Goal: Task Accomplishment & Management: Use online tool/utility

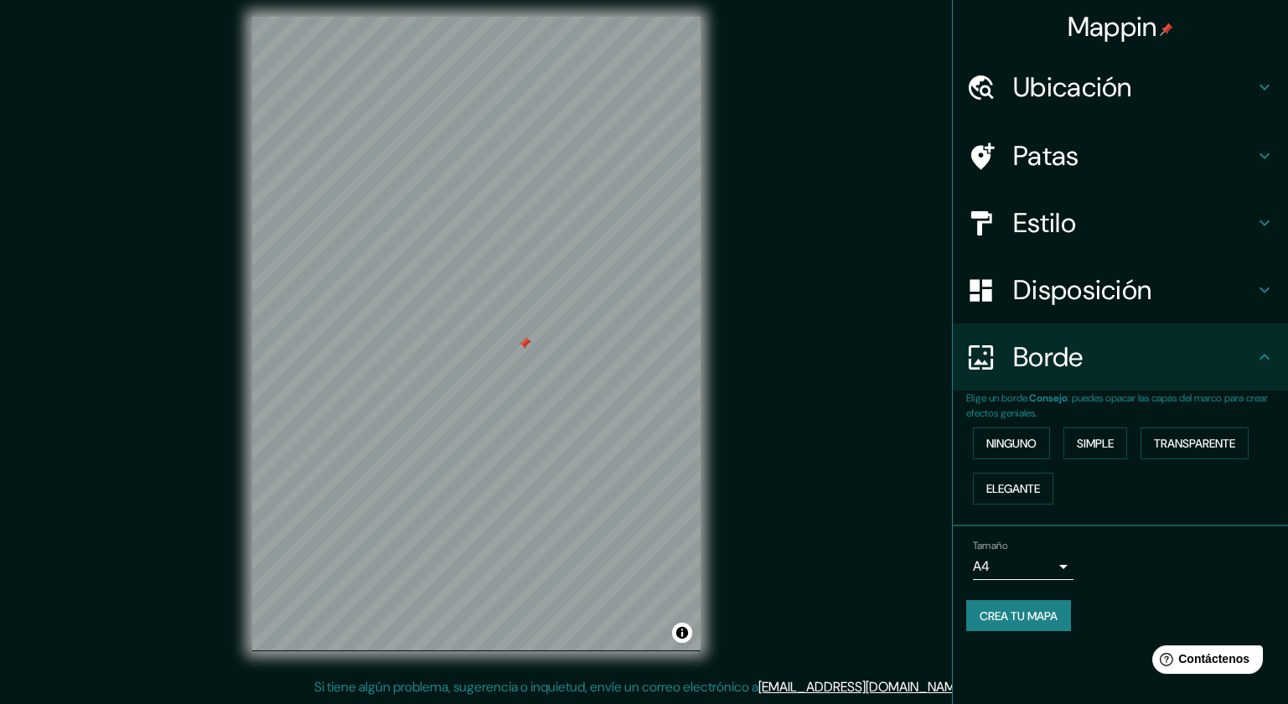
click at [1096, 231] on h4 "Estilo" at bounding box center [1133, 223] width 241 height 34
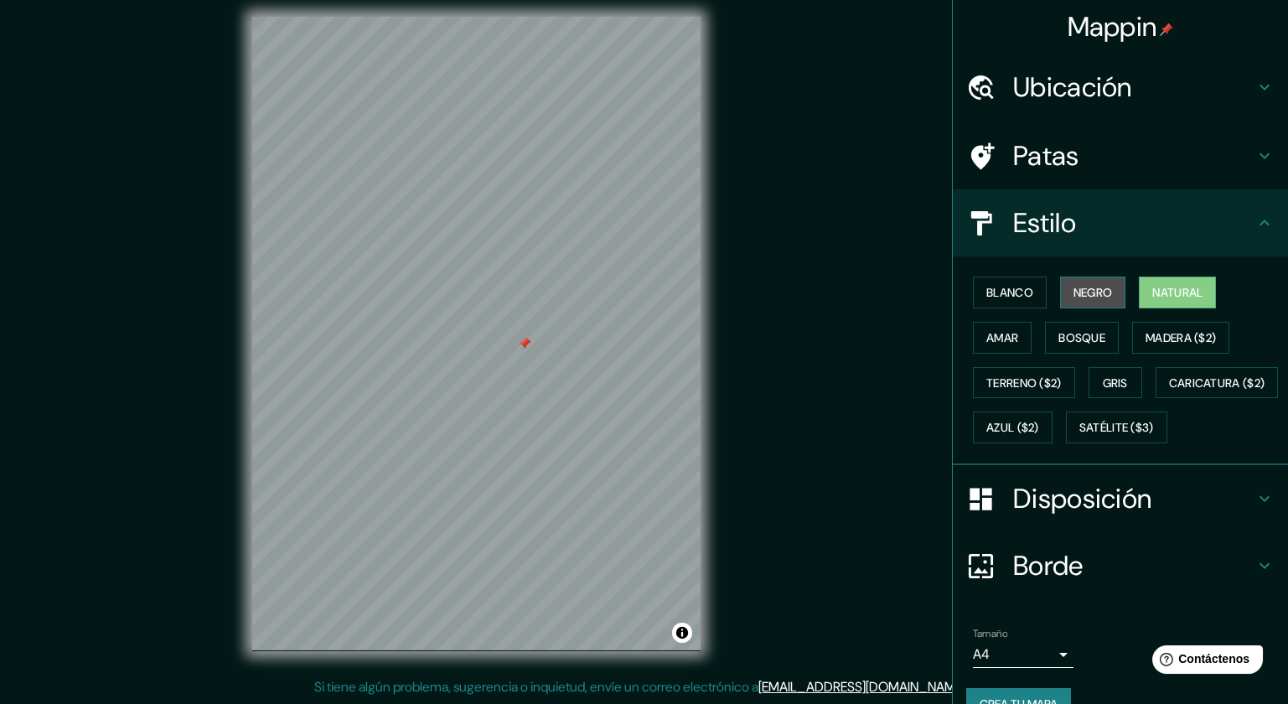
click at [1093, 287] on font "Negro" at bounding box center [1093, 292] width 39 height 15
click at [1017, 287] on font "Blanco" at bounding box center [1010, 292] width 47 height 15
click at [1190, 289] on font "Natural" at bounding box center [1178, 292] width 50 height 15
click at [1148, 337] on font "Madera ($2)" at bounding box center [1181, 337] width 70 height 15
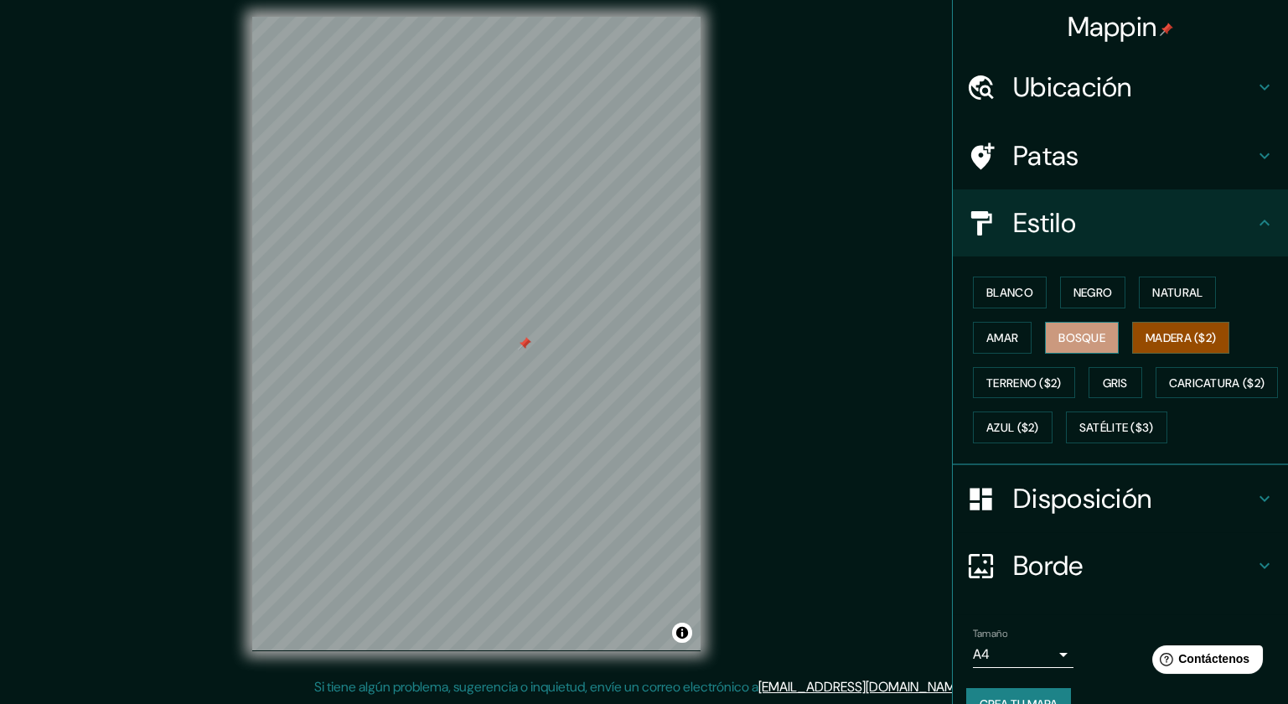
click at [1089, 330] on font "Bosque" at bounding box center [1082, 337] width 47 height 15
click at [1004, 337] on font "Amar" at bounding box center [1003, 337] width 32 height 15
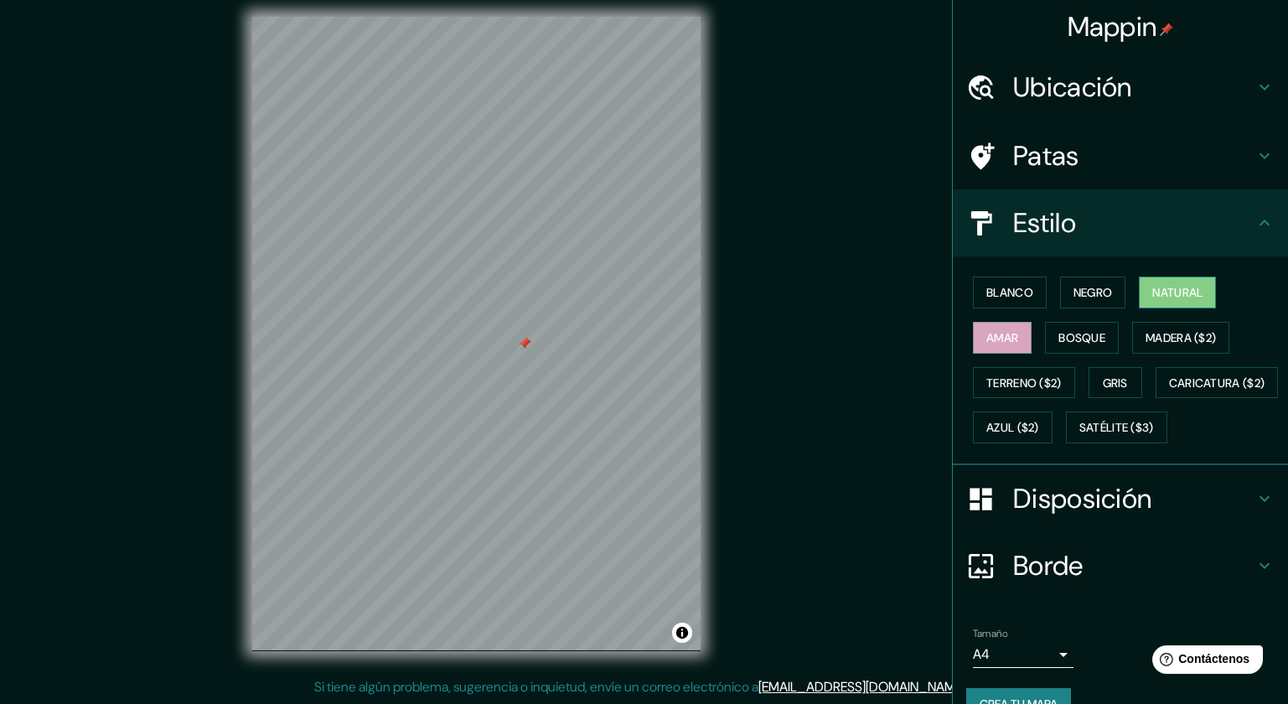
click at [1160, 282] on button "Natural" at bounding box center [1177, 293] width 77 height 32
click at [1055, 168] on font "Patas" at bounding box center [1046, 155] width 66 height 35
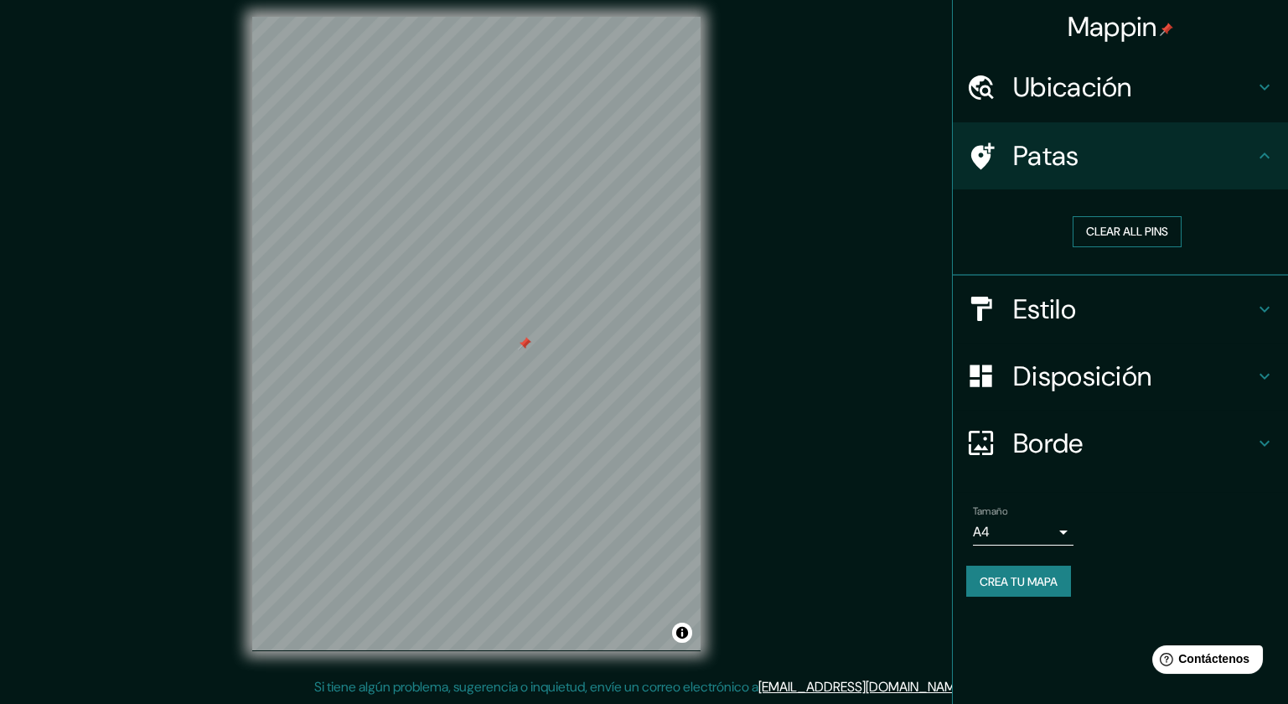
click at [1117, 236] on button "Clear all pins" at bounding box center [1127, 231] width 109 height 31
drag, startPoint x: 562, startPoint y: 299, endPoint x: 556, endPoint y: 314, distance: 15.8
click at [556, 314] on div at bounding box center [553, 314] width 13 height 13
drag, startPoint x: 551, startPoint y: 317, endPoint x: 535, endPoint y: 326, distance: 18.4
click at [547, 322] on div at bounding box center [553, 314] width 13 height 13
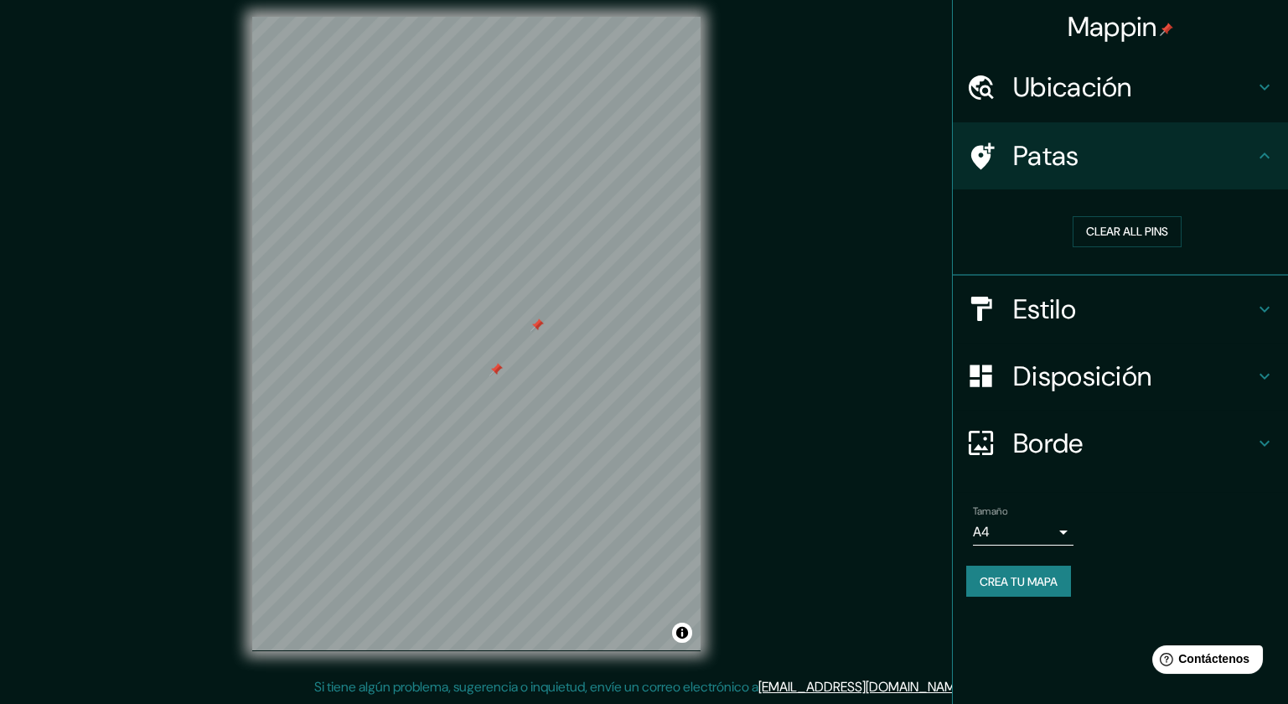
click at [536, 327] on div at bounding box center [537, 325] width 13 height 13
click at [496, 367] on div at bounding box center [498, 373] width 13 height 13
click at [1103, 227] on button "Clear all pins" at bounding box center [1127, 231] width 109 height 31
click at [1095, 85] on font "Ubicación" at bounding box center [1072, 87] width 119 height 35
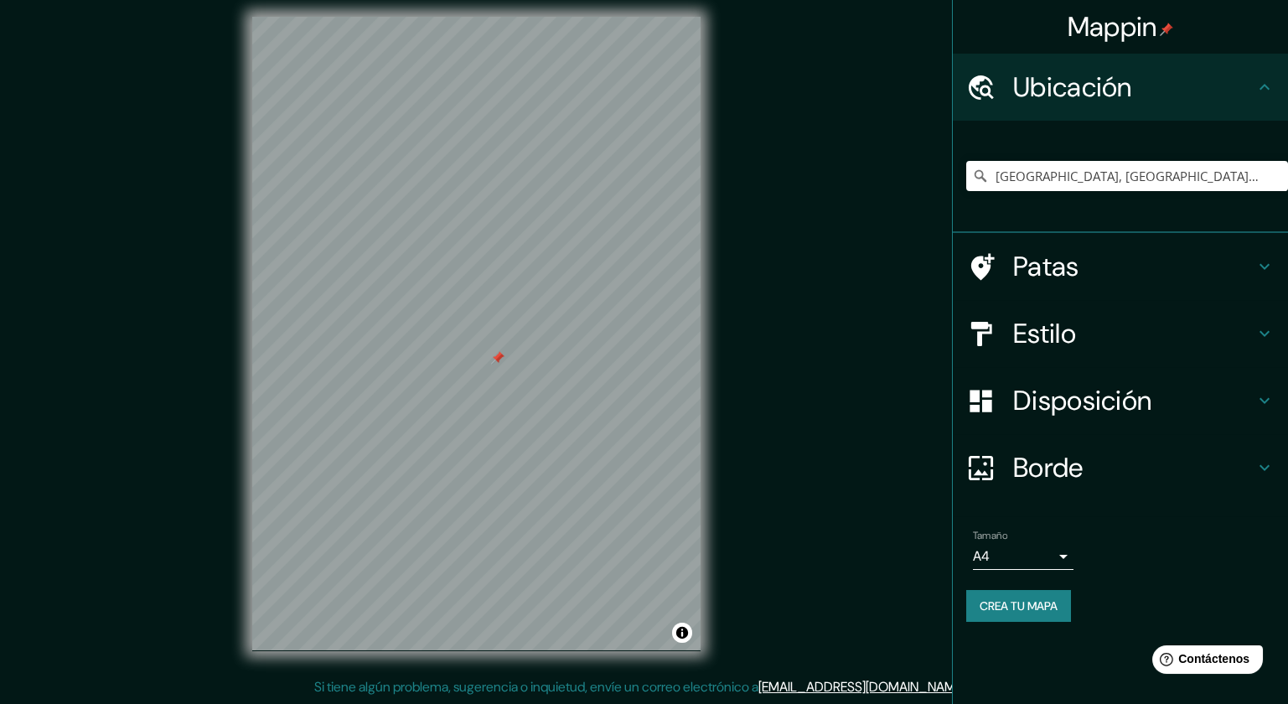
click at [1075, 395] on font "Disposición" at bounding box center [1082, 400] width 138 height 35
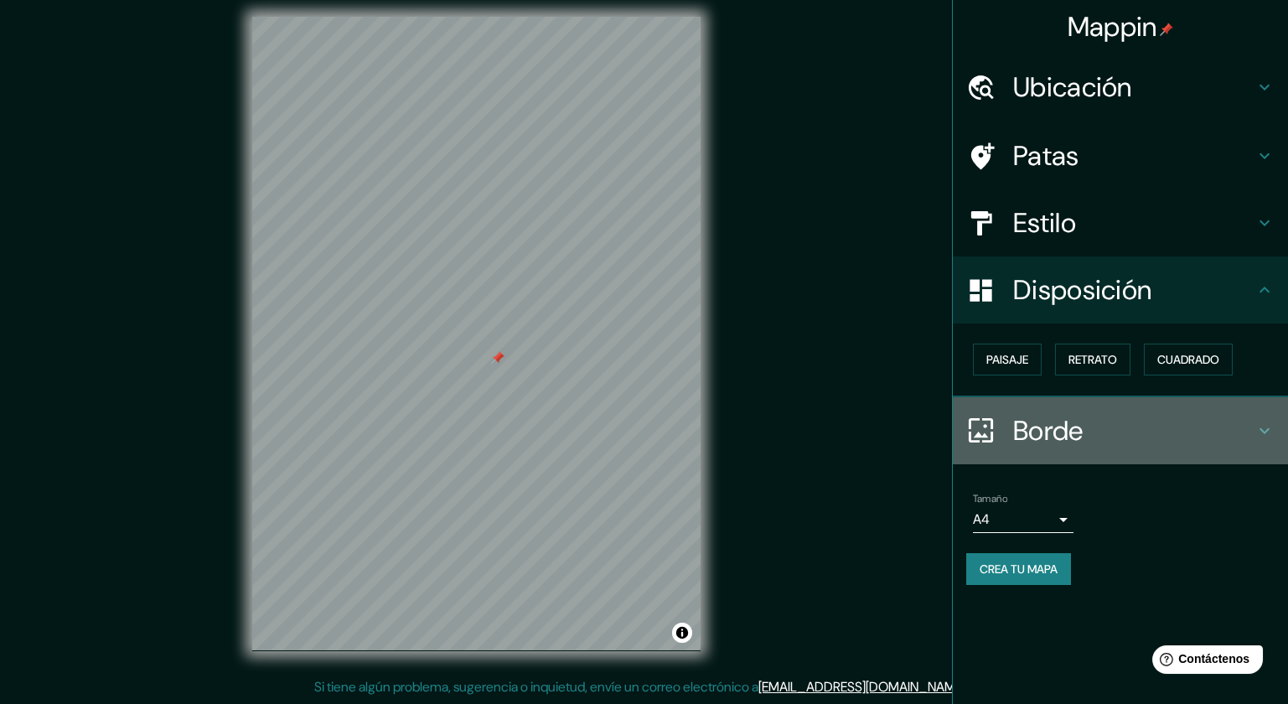
click at [1054, 438] on font "Borde" at bounding box center [1048, 430] width 70 height 35
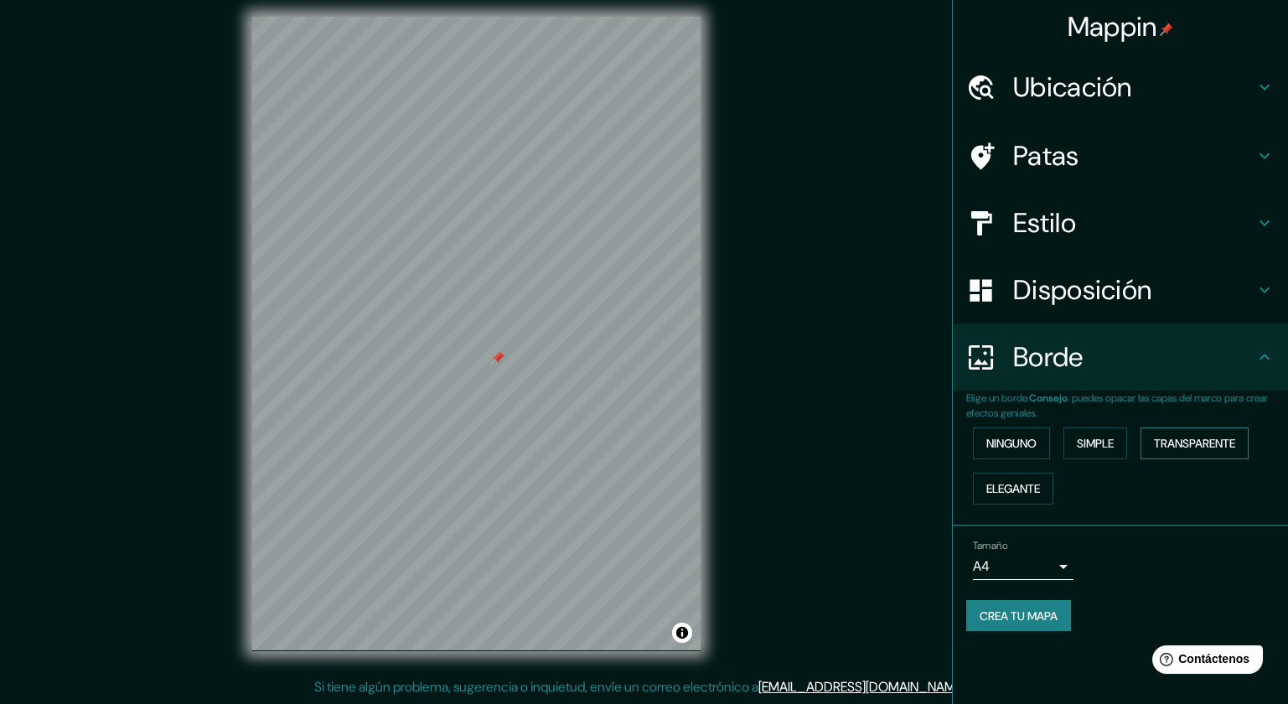
click at [1174, 441] on font "Transparente" at bounding box center [1194, 443] width 81 height 15
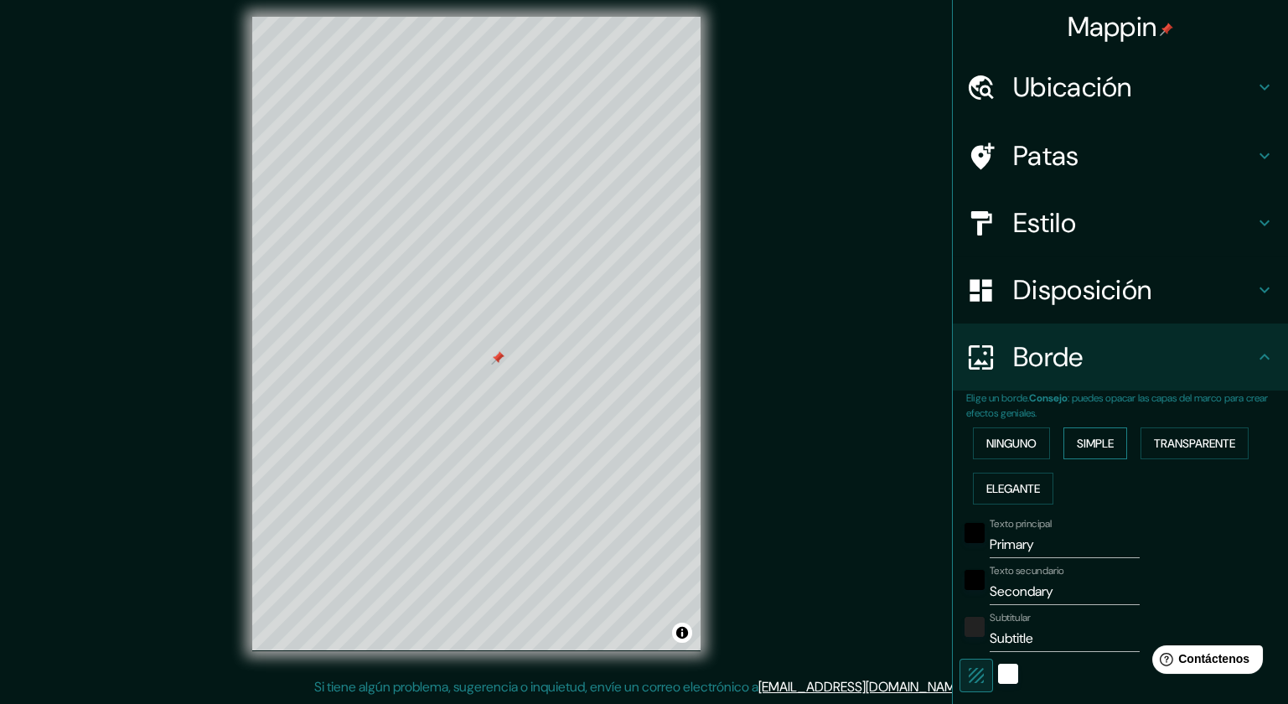
click at [1093, 436] on font "Simple" at bounding box center [1095, 443] width 37 height 15
click at [988, 436] on font "Ninguno" at bounding box center [1012, 443] width 50 height 15
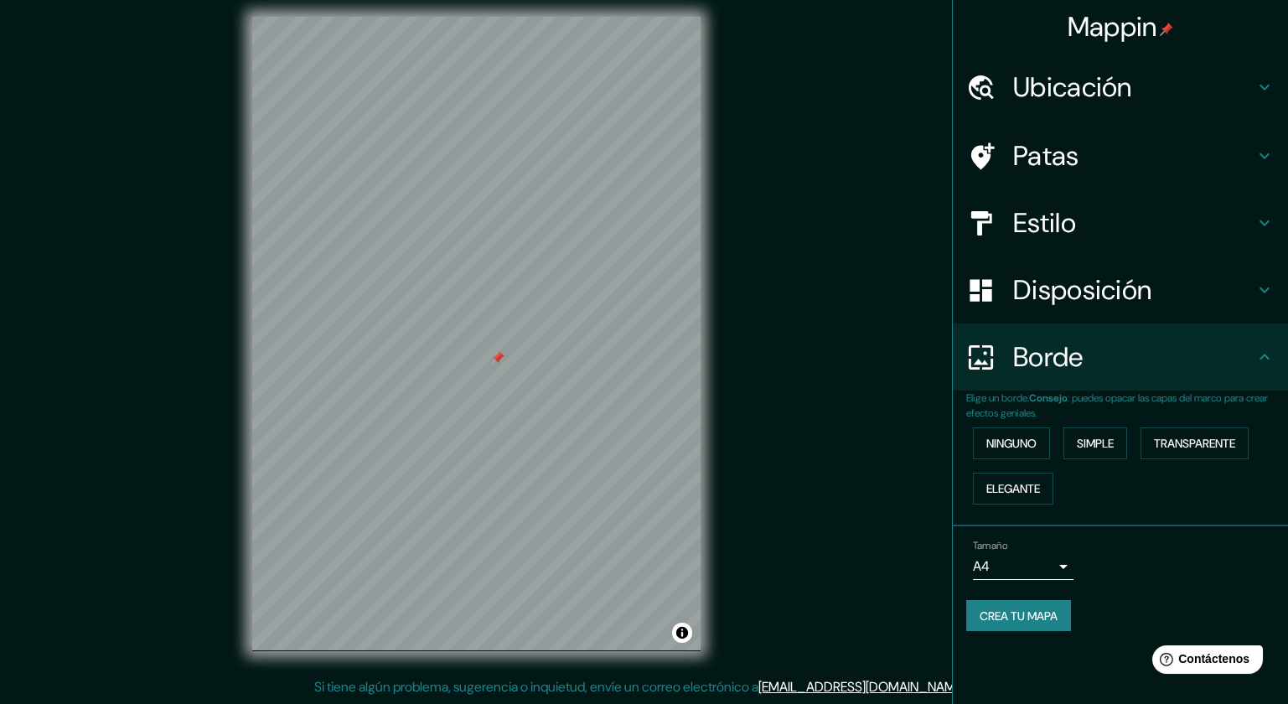
click at [1061, 572] on body "Mappin Ubicación [GEOGRAPHIC_DATA], [GEOGRAPHIC_DATA], [GEOGRAPHIC_DATA], [GEOG…" at bounding box center [644, 342] width 1288 height 704
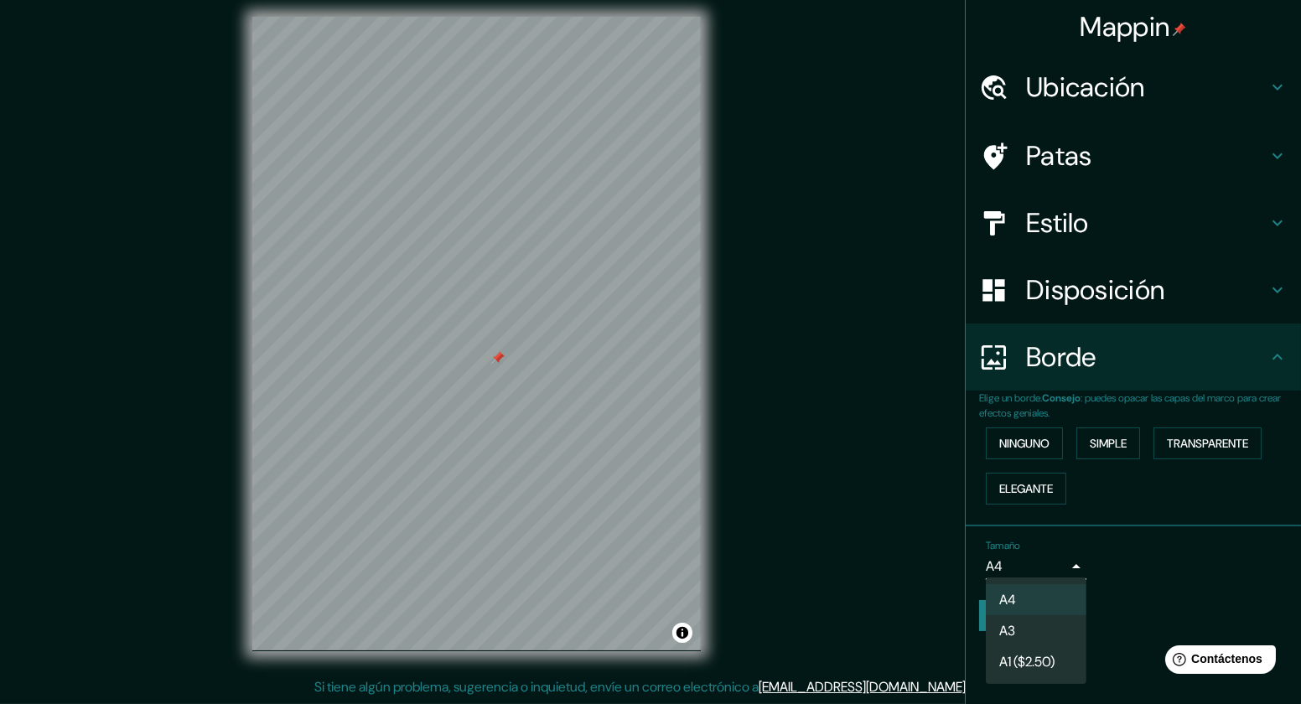
click at [1127, 573] on div at bounding box center [650, 352] width 1301 height 704
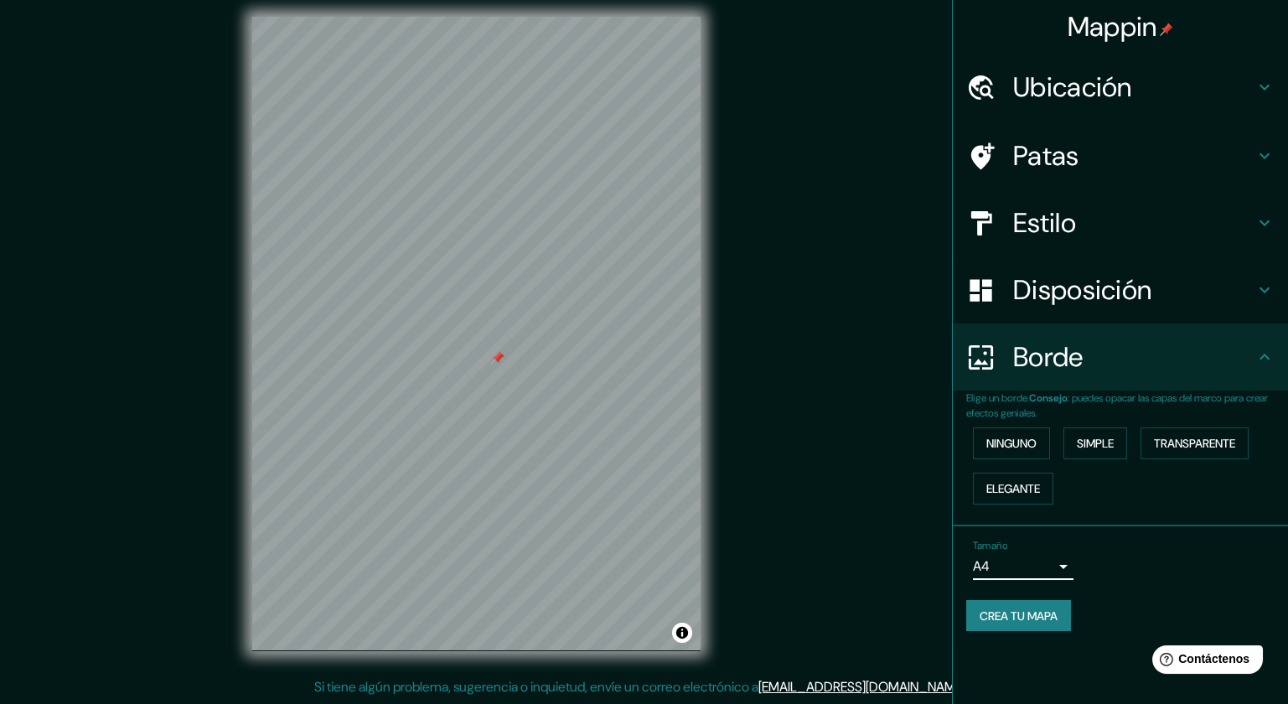
click at [1036, 609] on font "Crea tu mapa" at bounding box center [1019, 616] width 78 height 15
click at [511, 17] on div at bounding box center [476, 17] width 448 height 0
click at [569, 306] on div at bounding box center [569, 306] width 13 height 13
click at [1126, 75] on font "Ubicación" at bounding box center [1072, 87] width 119 height 35
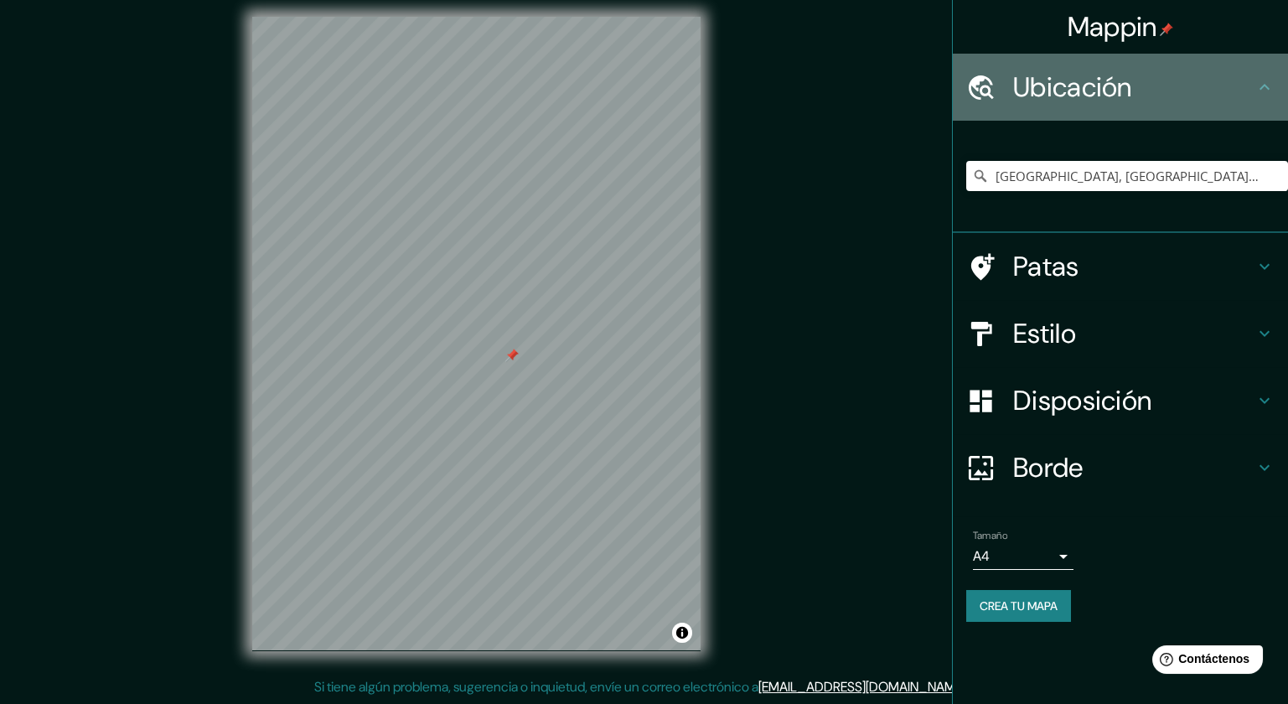
click at [1126, 75] on font "Ubicación" at bounding box center [1072, 87] width 119 height 35
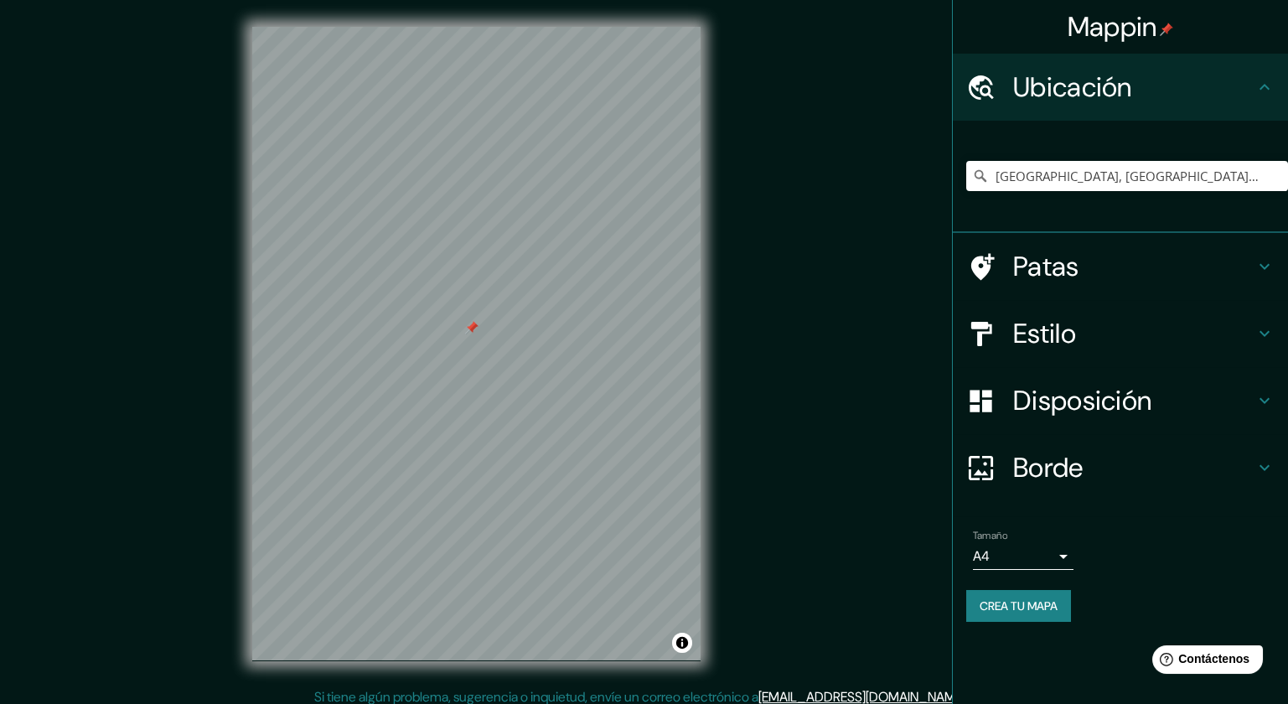
click at [846, 489] on div "© Mapbox © OpenStreetMap Improve this map" at bounding box center [476, 344] width 1159 height 634
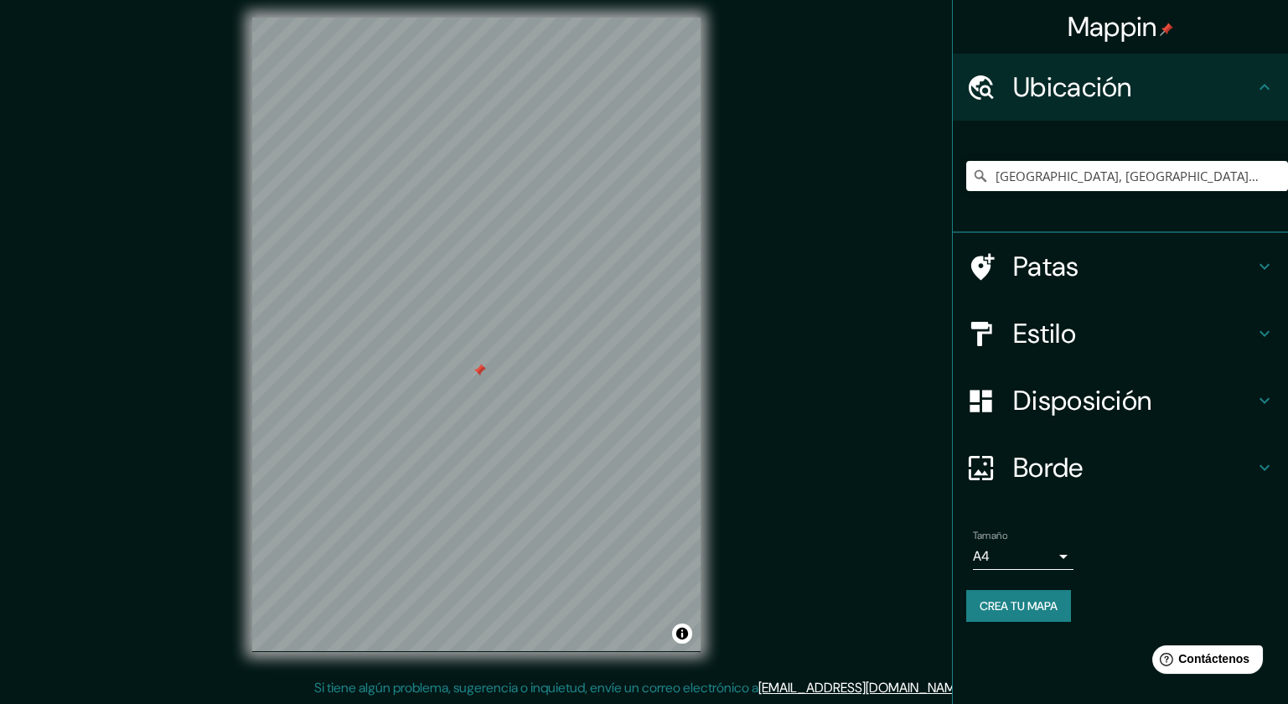
scroll to position [10, 0]
click at [1066, 458] on font "Borde" at bounding box center [1048, 467] width 70 height 35
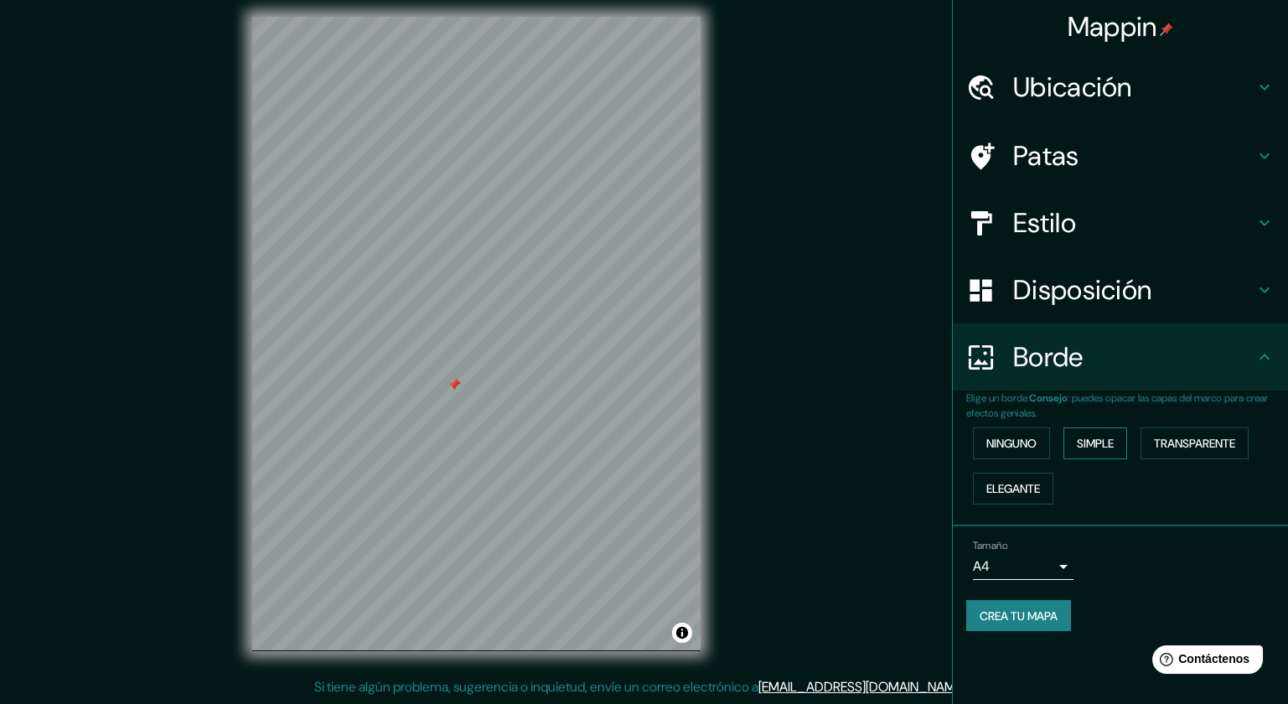
click at [1114, 448] on font "Simple" at bounding box center [1095, 443] width 37 height 15
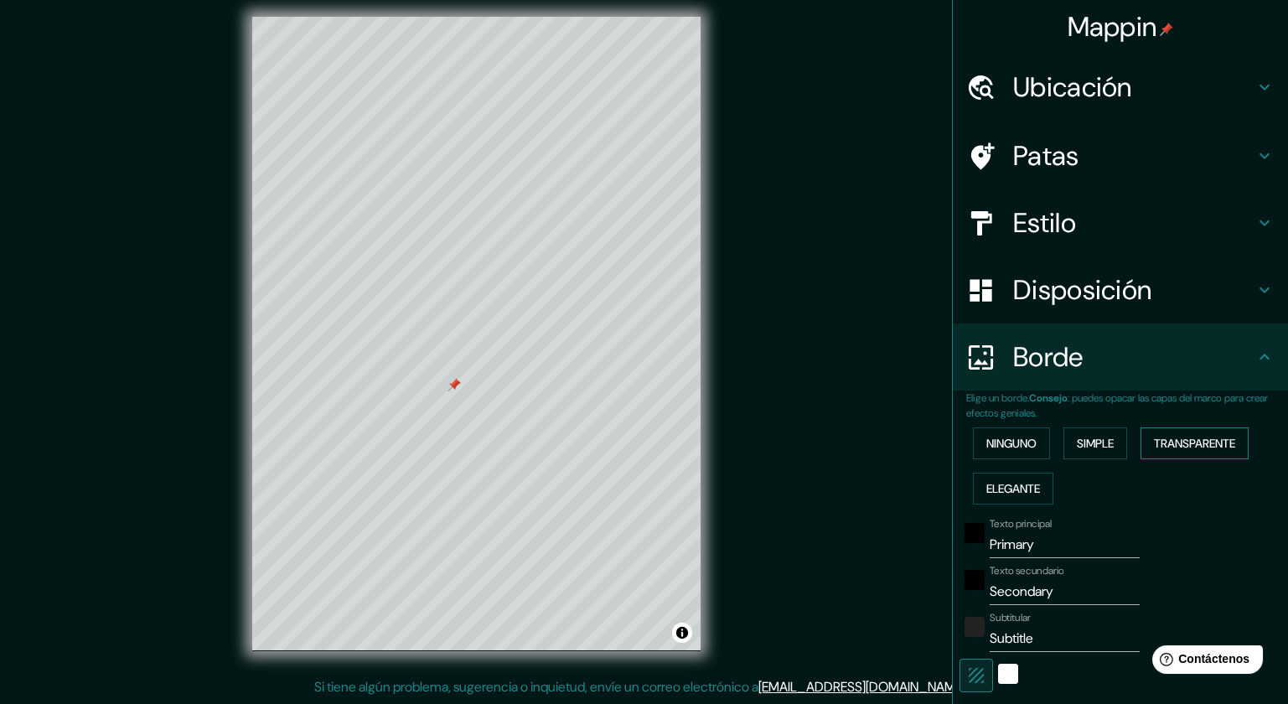
click at [1169, 433] on font "Transparente" at bounding box center [1194, 444] width 81 height 22
click at [997, 486] on font "Elegante" at bounding box center [1014, 488] width 54 height 15
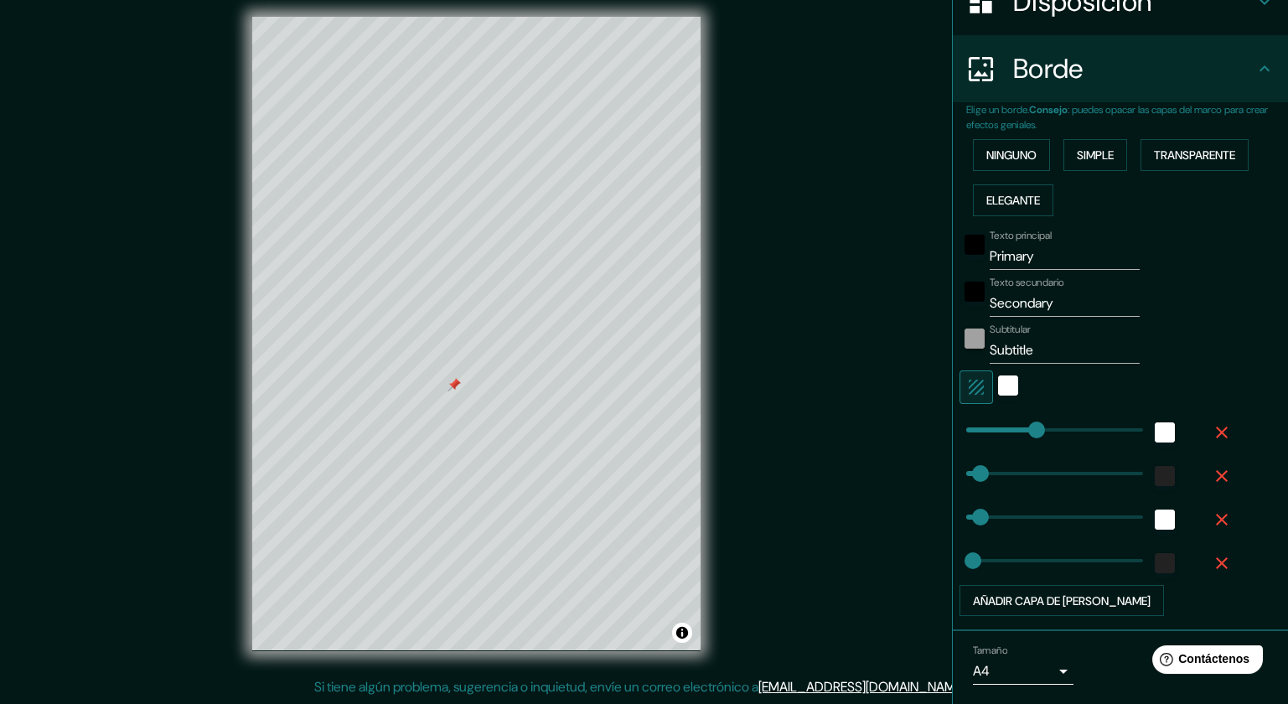
scroll to position [337, 0]
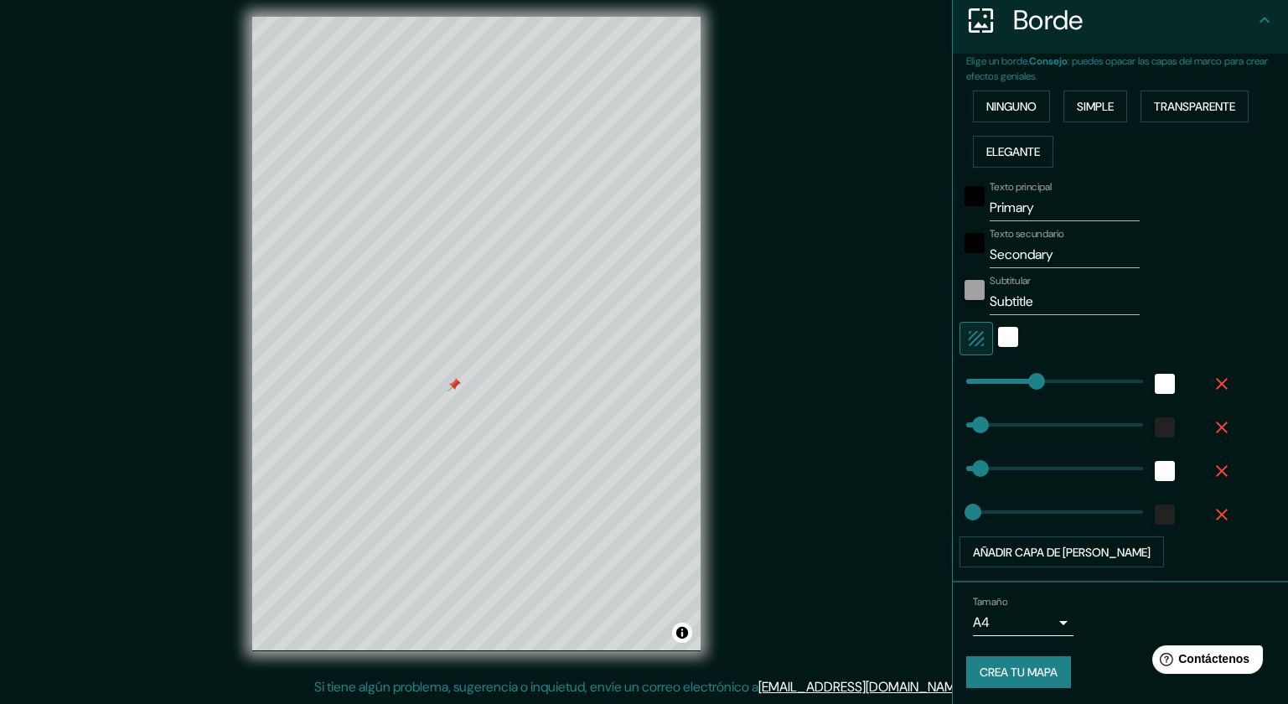
type input "43"
click at [1159, 516] on div "color-222222" at bounding box center [1165, 515] width 20 height 20
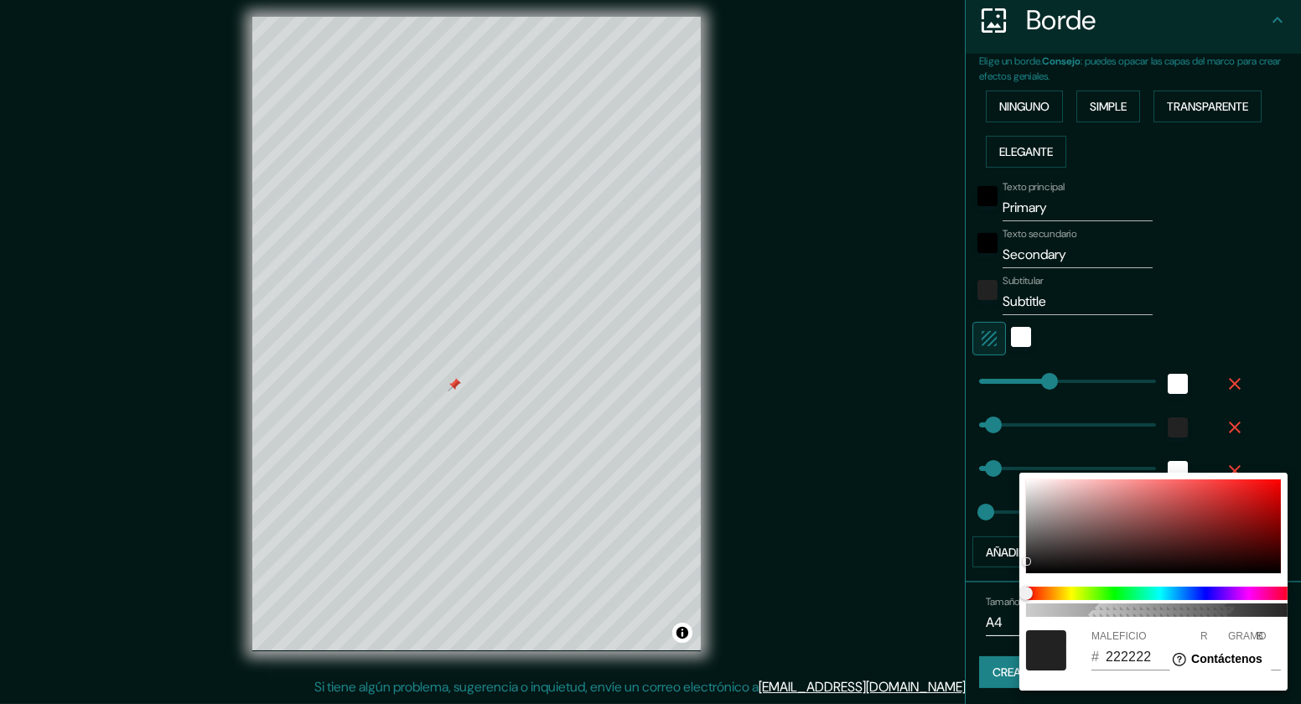
click at [1255, 393] on div at bounding box center [650, 352] width 1301 height 704
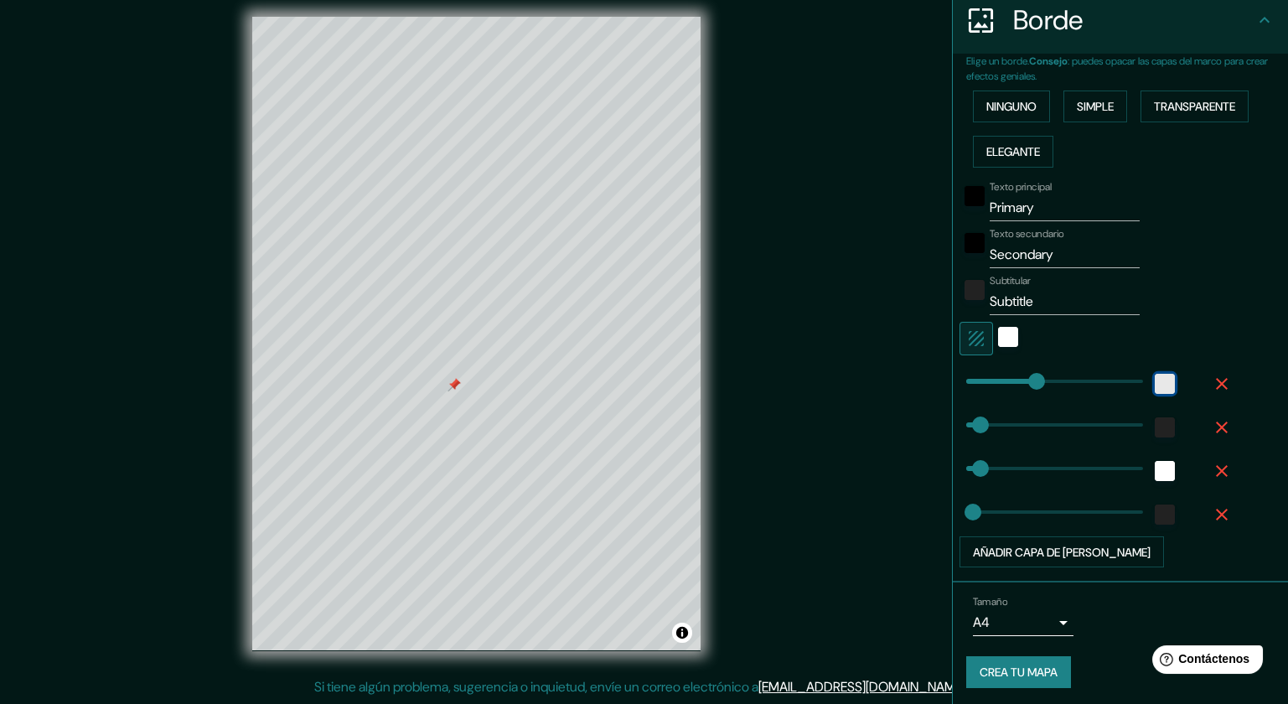
click at [1160, 385] on div "blanco" at bounding box center [1165, 384] width 20 height 20
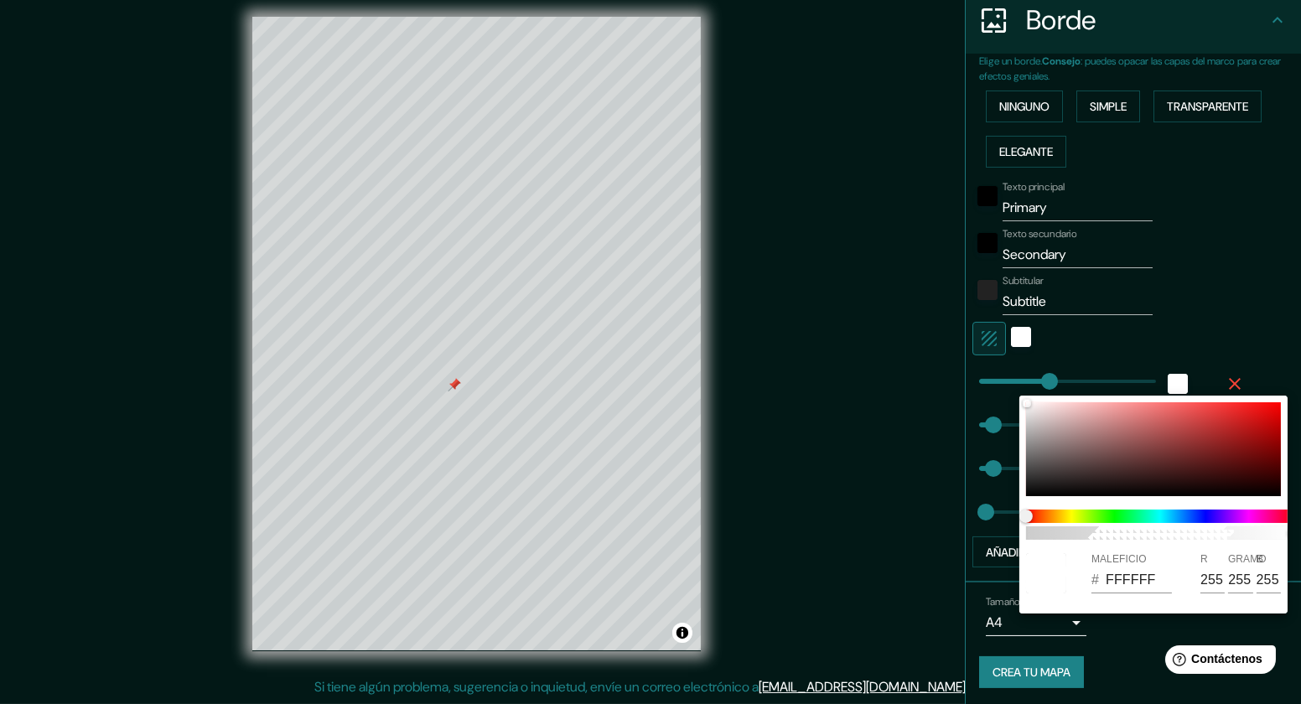
click at [1243, 321] on div at bounding box center [650, 352] width 1301 height 704
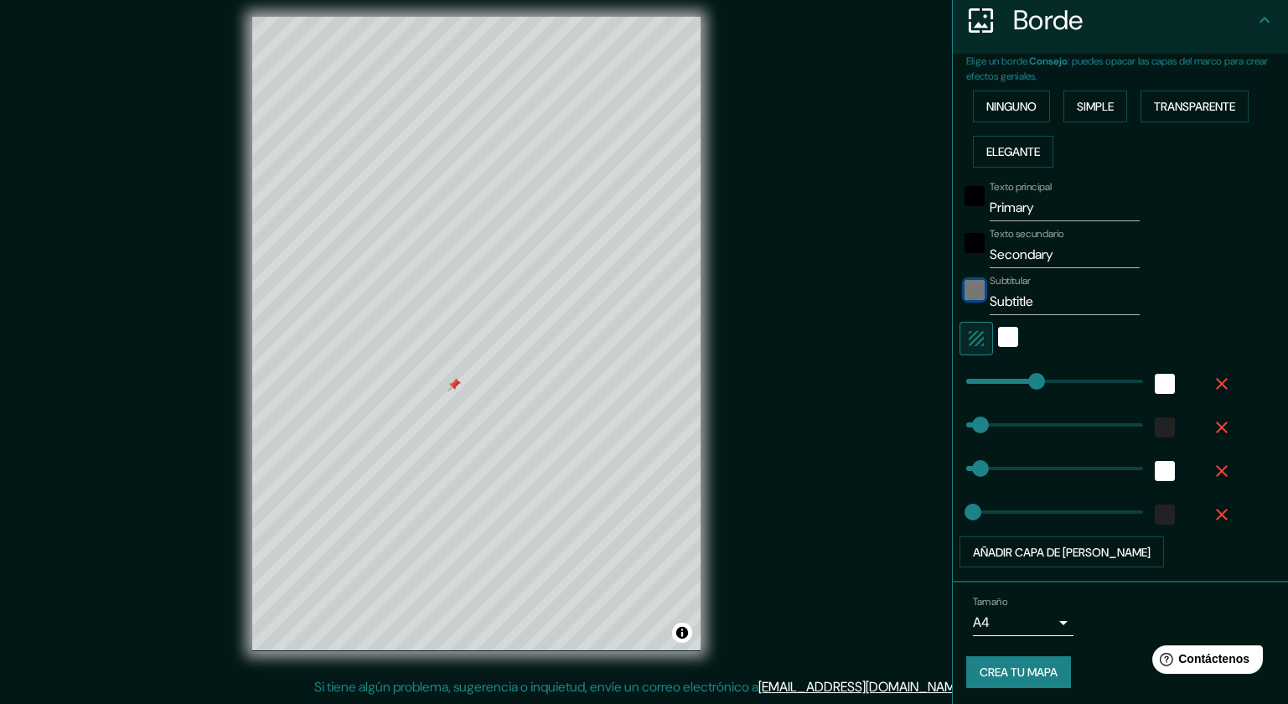
click at [965, 288] on div "color-222222" at bounding box center [975, 290] width 20 height 20
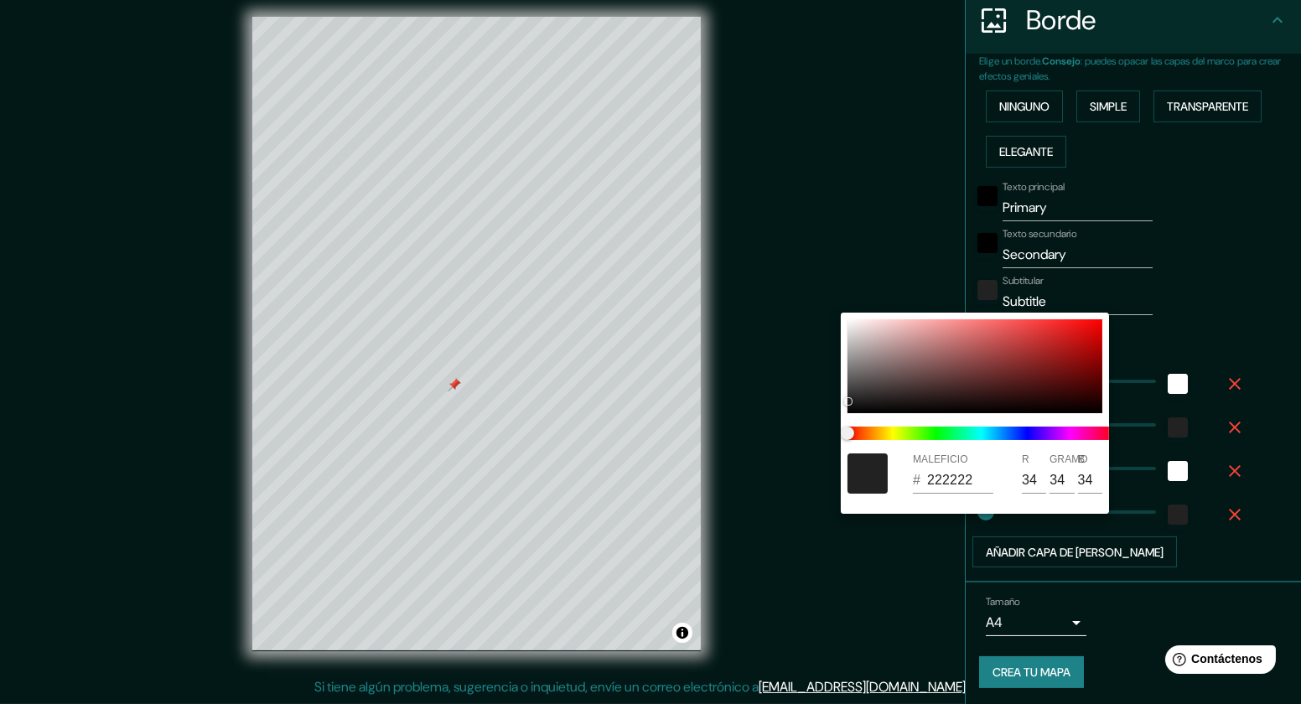
click at [1249, 247] on div at bounding box center [650, 352] width 1301 height 704
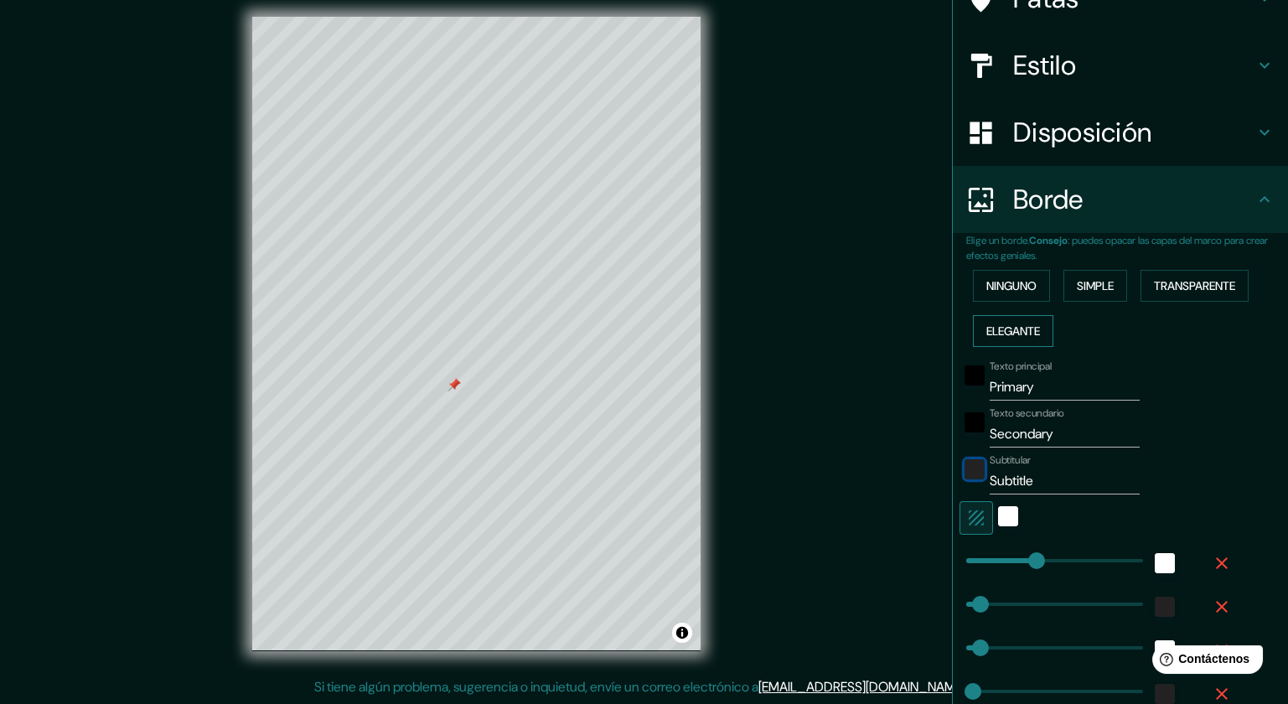
scroll to position [58, 0]
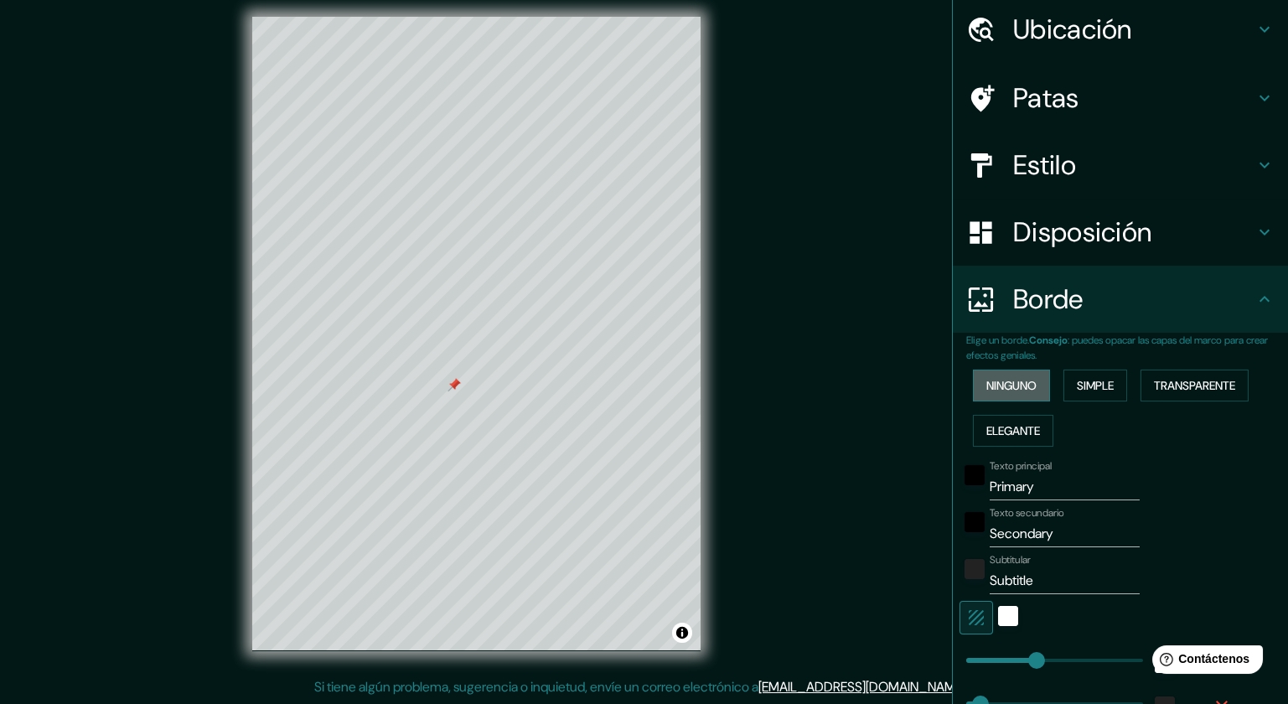
click at [987, 388] on font "Ninguno" at bounding box center [1012, 385] width 50 height 15
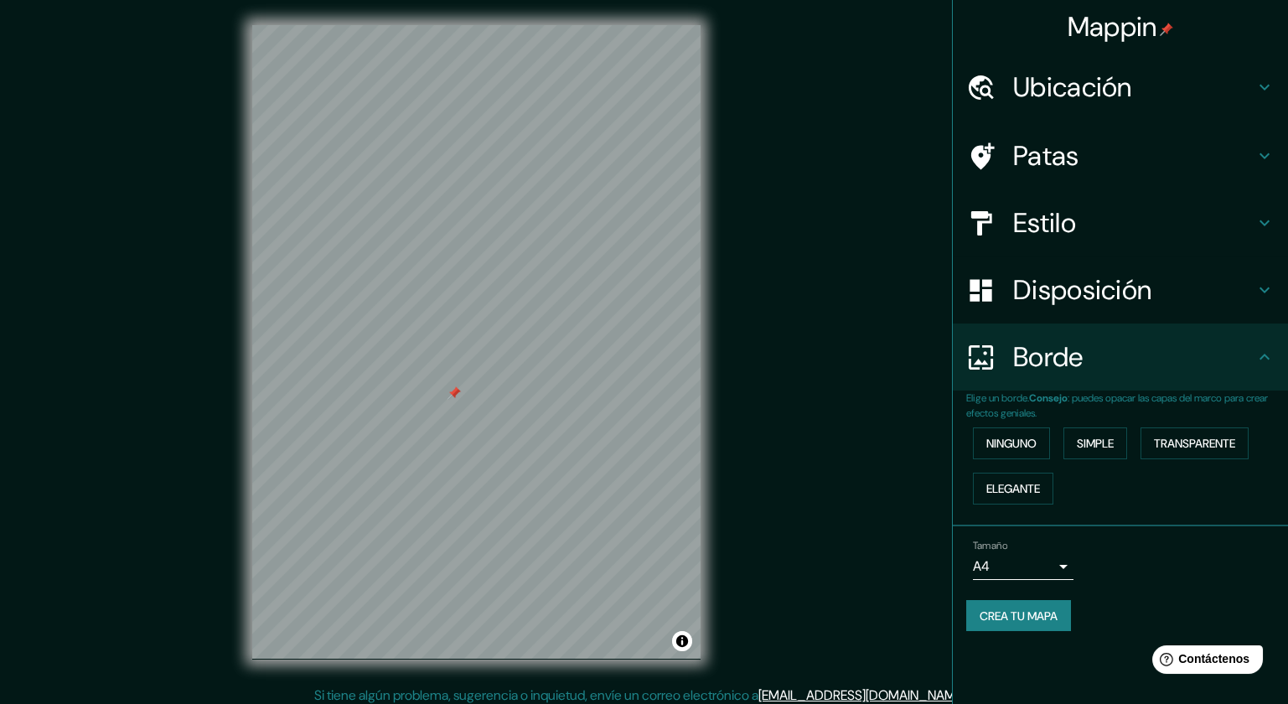
scroll to position [0, 0]
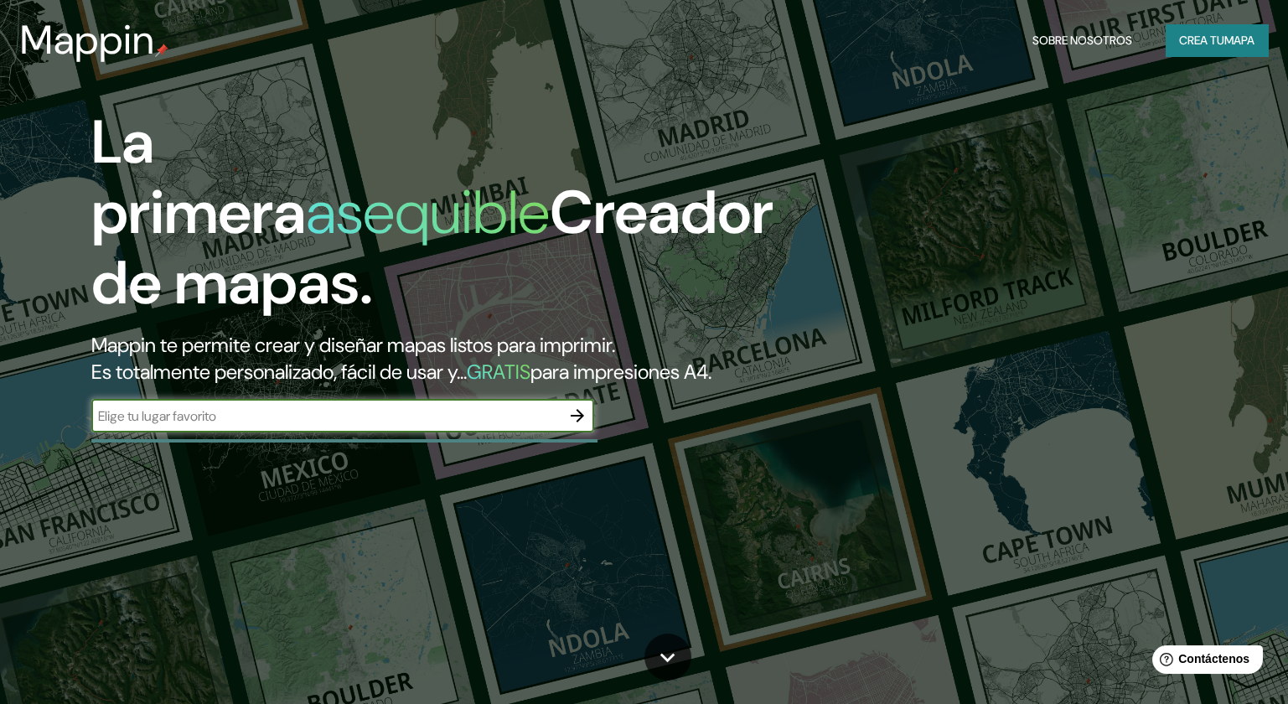
click at [317, 443] on div at bounding box center [344, 440] width 506 height 3
click at [337, 426] on input "text" at bounding box center [325, 416] width 469 height 19
type input "AV ABANCAY LIMA [GEOGRAPHIC_DATA]"
click at [564, 433] on button "button" at bounding box center [578, 416] width 34 height 34
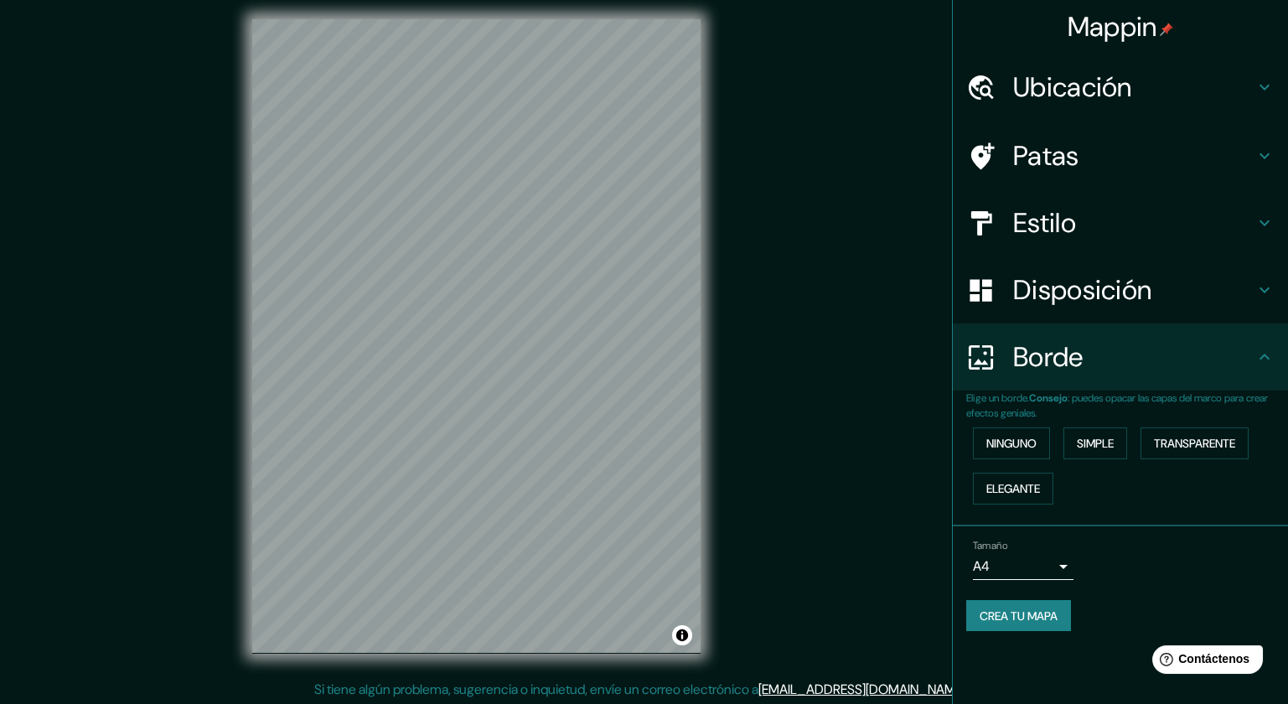
scroll to position [10, 0]
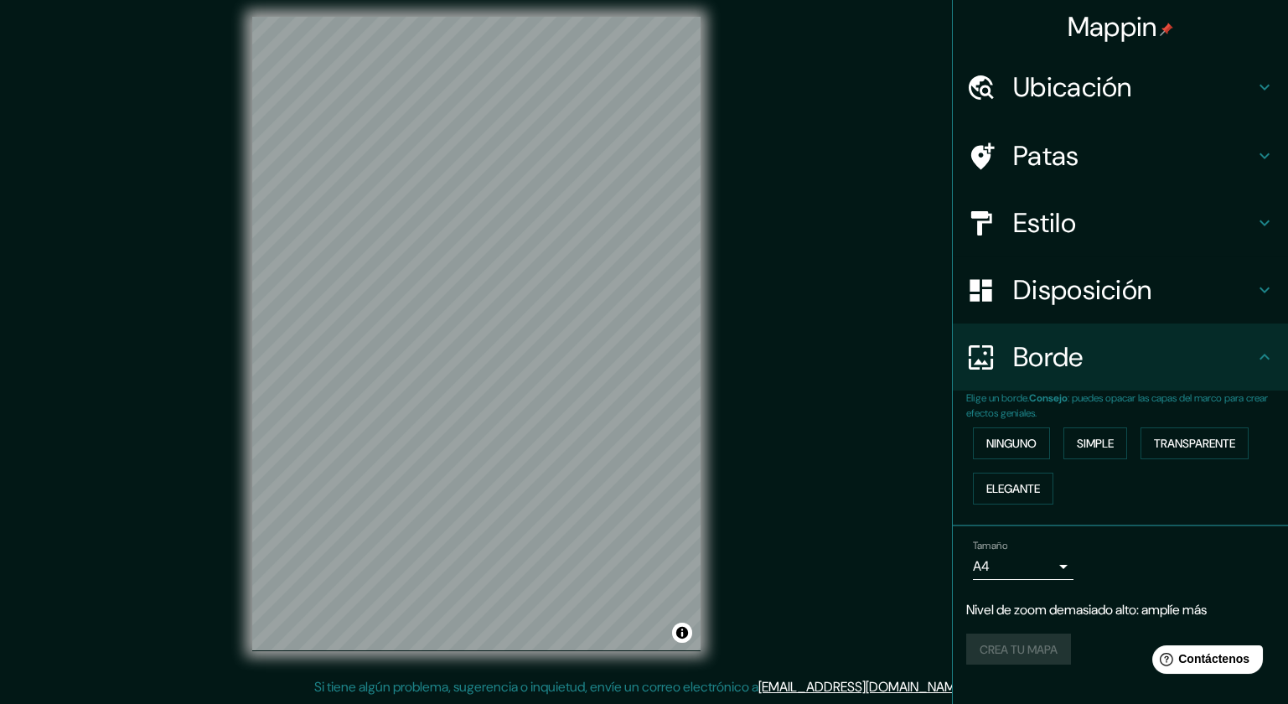
click at [1112, 101] on font "Ubicación" at bounding box center [1072, 87] width 119 height 35
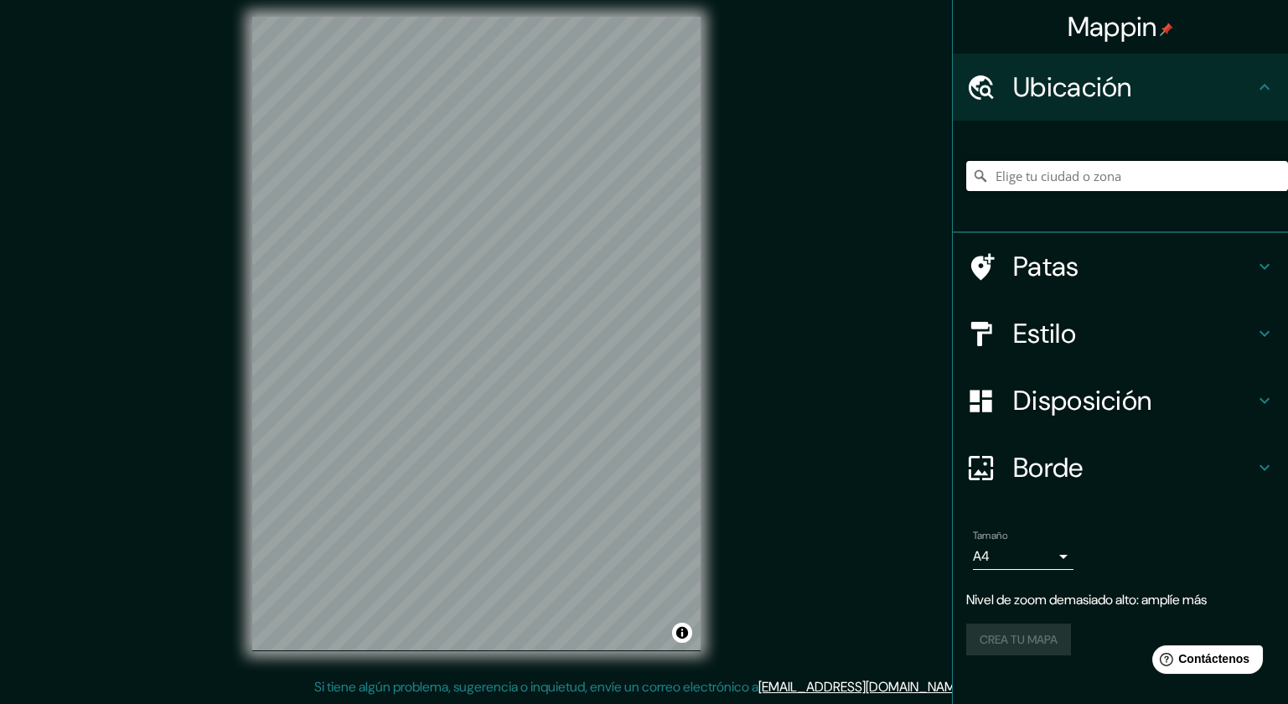
click at [1045, 178] on input "Elige tu ciudad o zona" at bounding box center [1128, 176] width 322 height 30
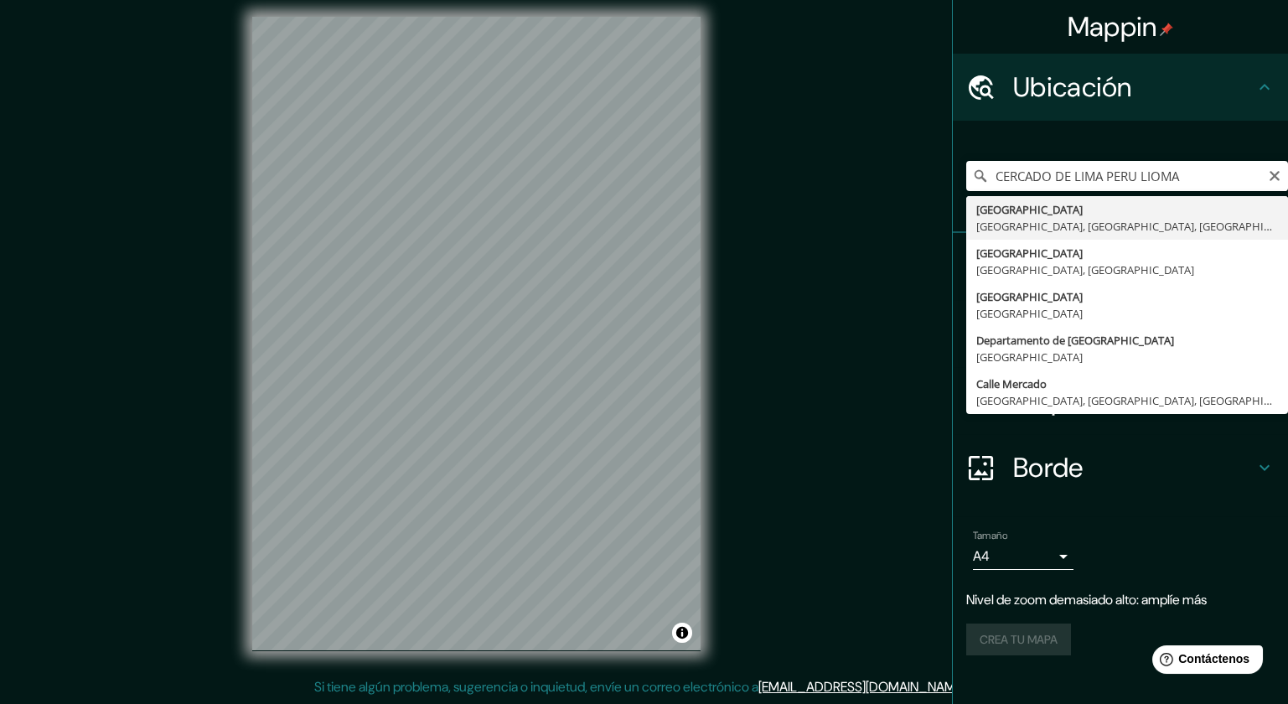
type input "[GEOGRAPHIC_DATA], [GEOGRAPHIC_DATA], [GEOGRAPHIC_DATA], [GEOGRAPHIC_DATA]"
